Goal: Information Seeking & Learning: Find specific fact

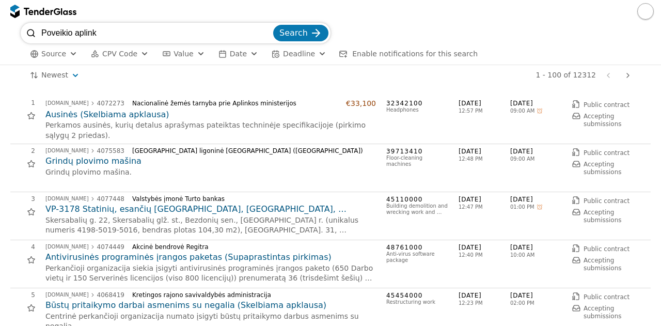
scroll to position [2316, 0]
drag, startPoint x: 133, startPoint y: 29, endPoint x: 0, endPoint y: 49, distance: 134.3
click at [0, 49] on div "Poveikio aplink Search Source CPV Code Type Buyer Value Date Deadline Enable no…" at bounding box center [330, 44] width 661 height 42
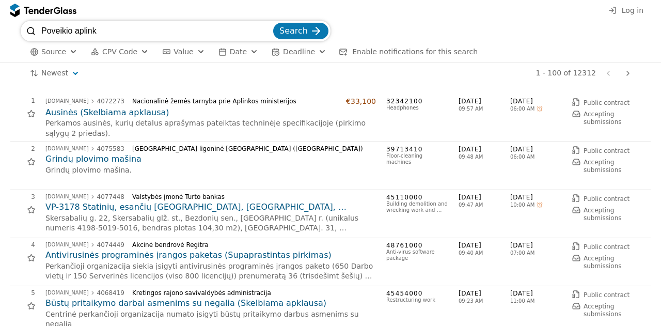
scroll to position [2316, 0]
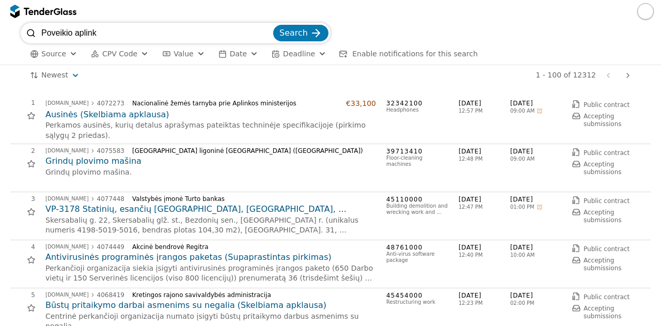
scroll to position [2316, 0]
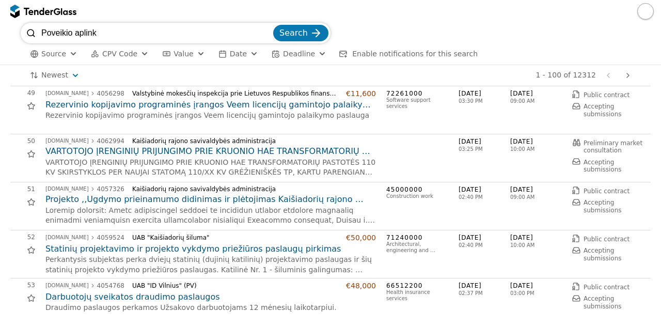
drag, startPoint x: 197, startPoint y: 32, endPoint x: 0, endPoint y: 46, distance: 197.3
click at [0, 46] on div "Poveikio aplink Search Source CPV Code Type Buyer Value Date Deadline Enable no…" at bounding box center [330, 44] width 661 height 42
click at [309, 30] on button "Search" at bounding box center [300, 33] width 55 height 17
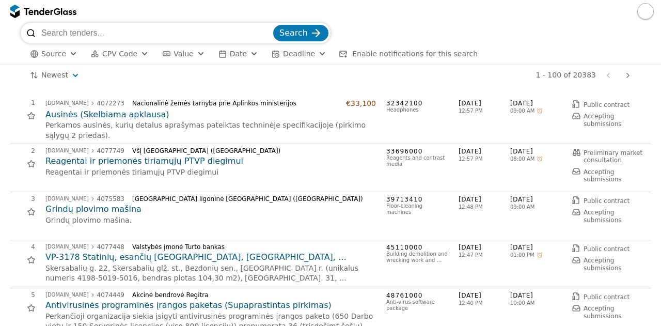
click at [268, 196] on div "[GEOGRAPHIC_DATA] ligoninė [GEOGRAPHIC_DATA] ([GEOGRAPHIC_DATA])" at bounding box center [250, 198] width 236 height 7
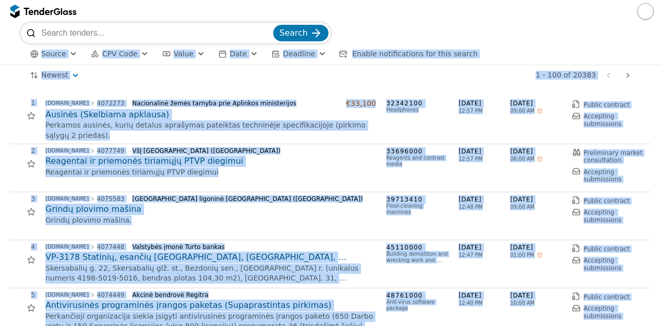
drag, startPoint x: 249, startPoint y: 210, endPoint x: 433, endPoint y: 29, distance: 257.6
click at [433, 29] on div "Search Source CPV Code Type Buyer Value Date Deadline Enable notifications for …" at bounding box center [330, 174] width 661 height 303
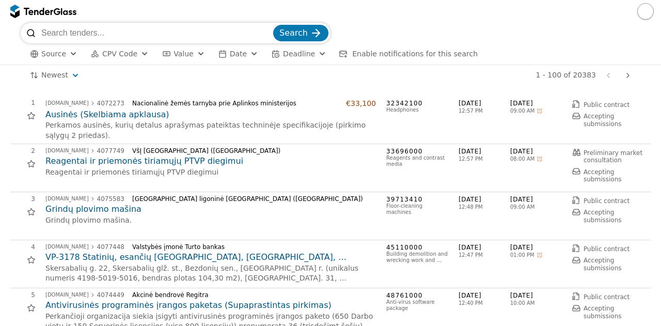
click at [433, 29] on div "Search" at bounding box center [331, 33] width 620 height 21
